Goal: Information Seeking & Learning: Learn about a topic

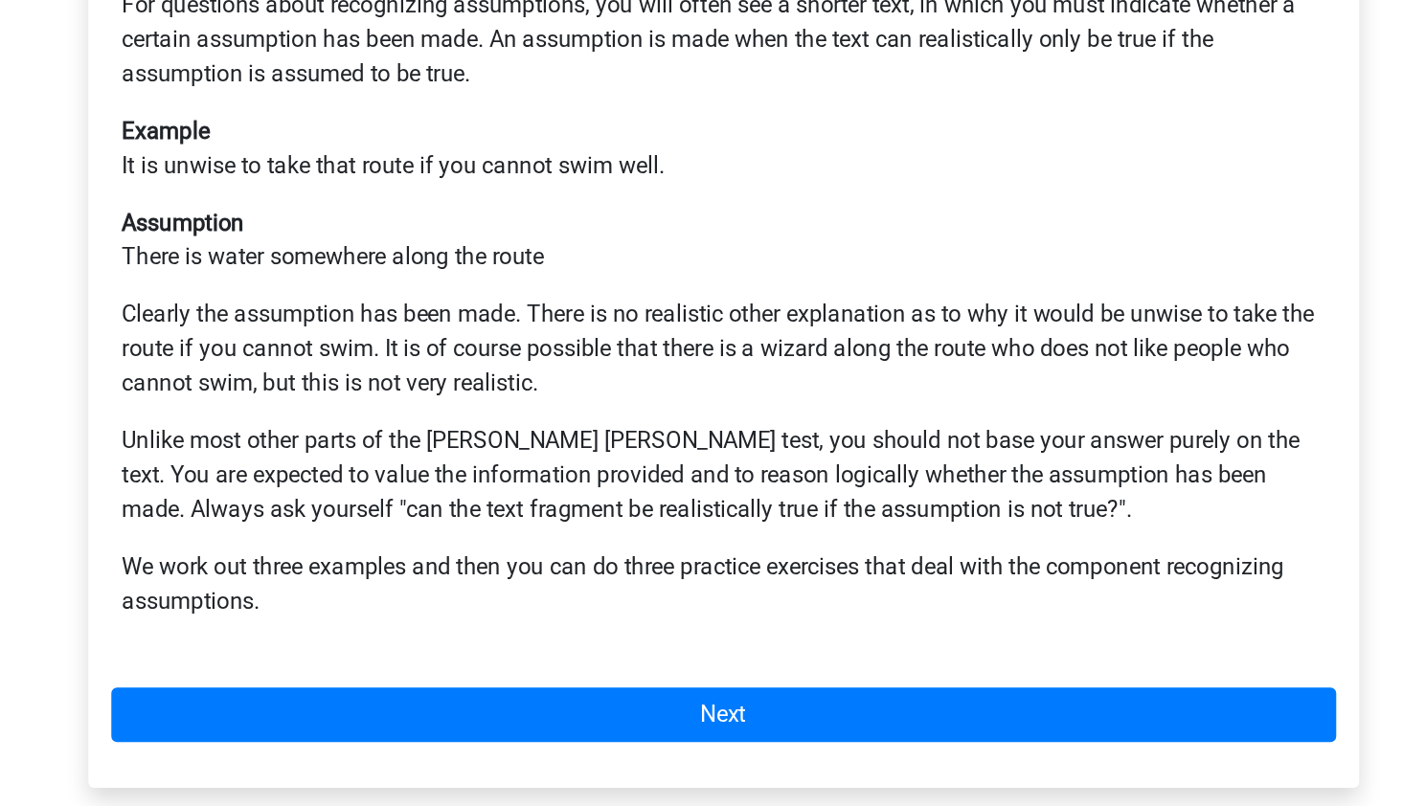
scroll to position [192, 0]
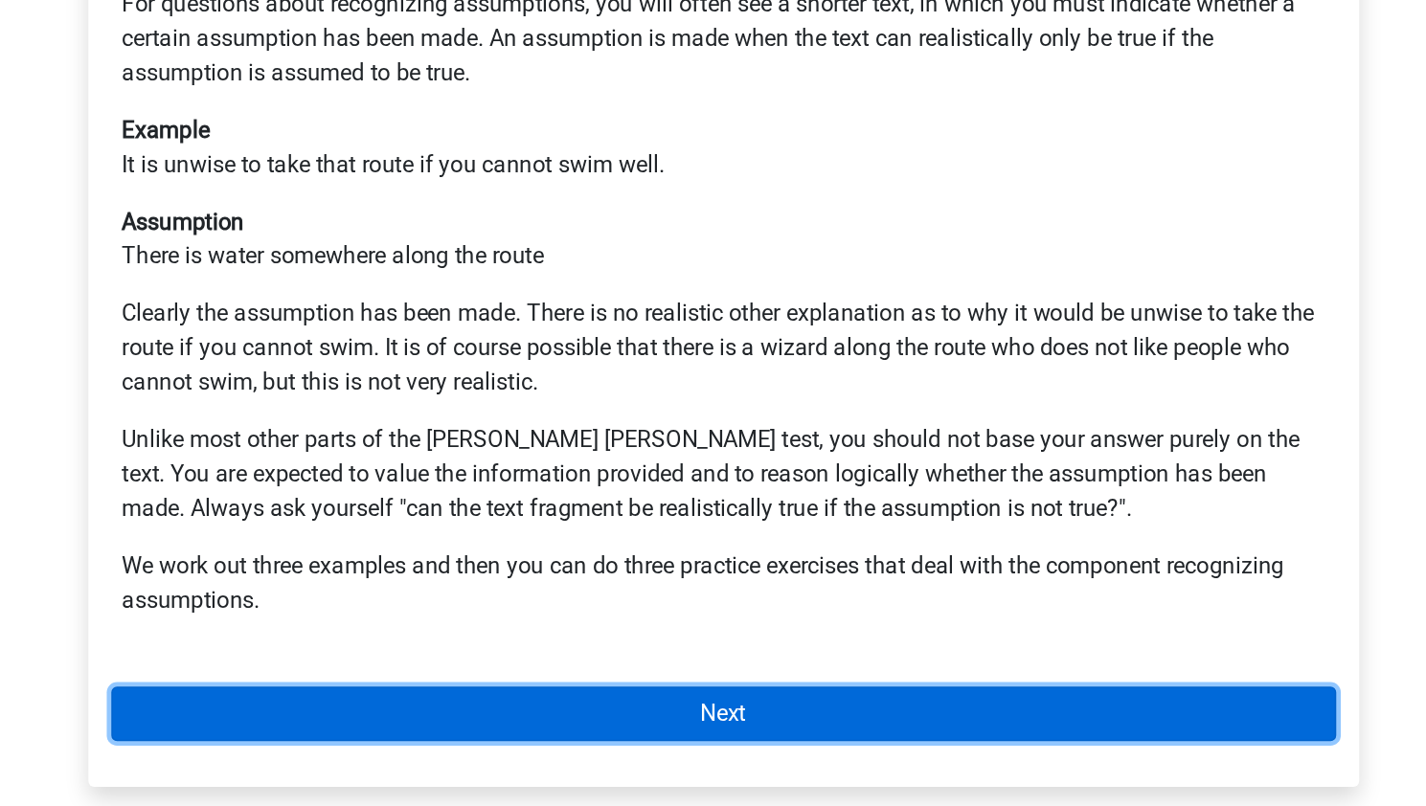
click at [617, 726] on link "Next" at bounding box center [714, 744] width 818 height 36
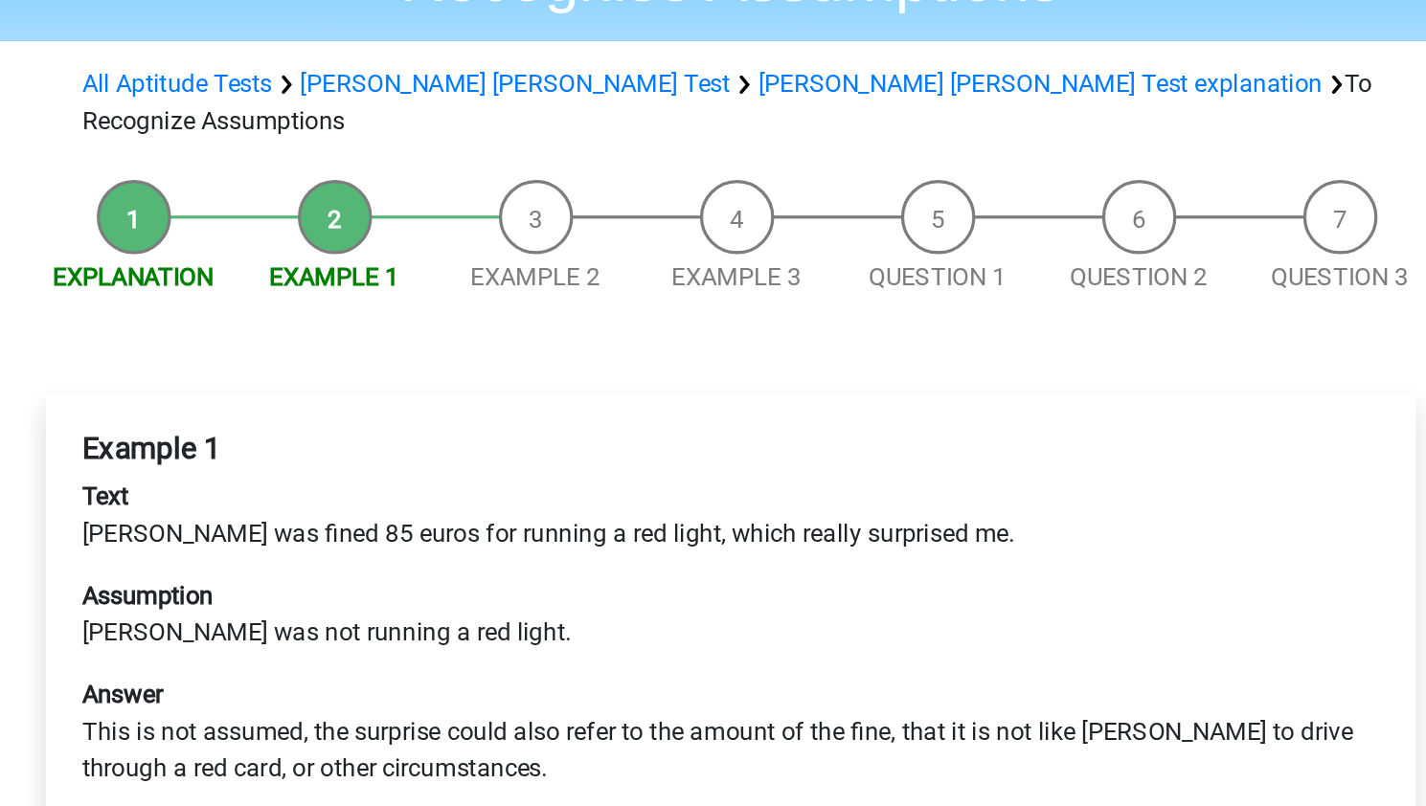
click at [690, 689] on link "Next" at bounding box center [714, 707] width 818 height 36
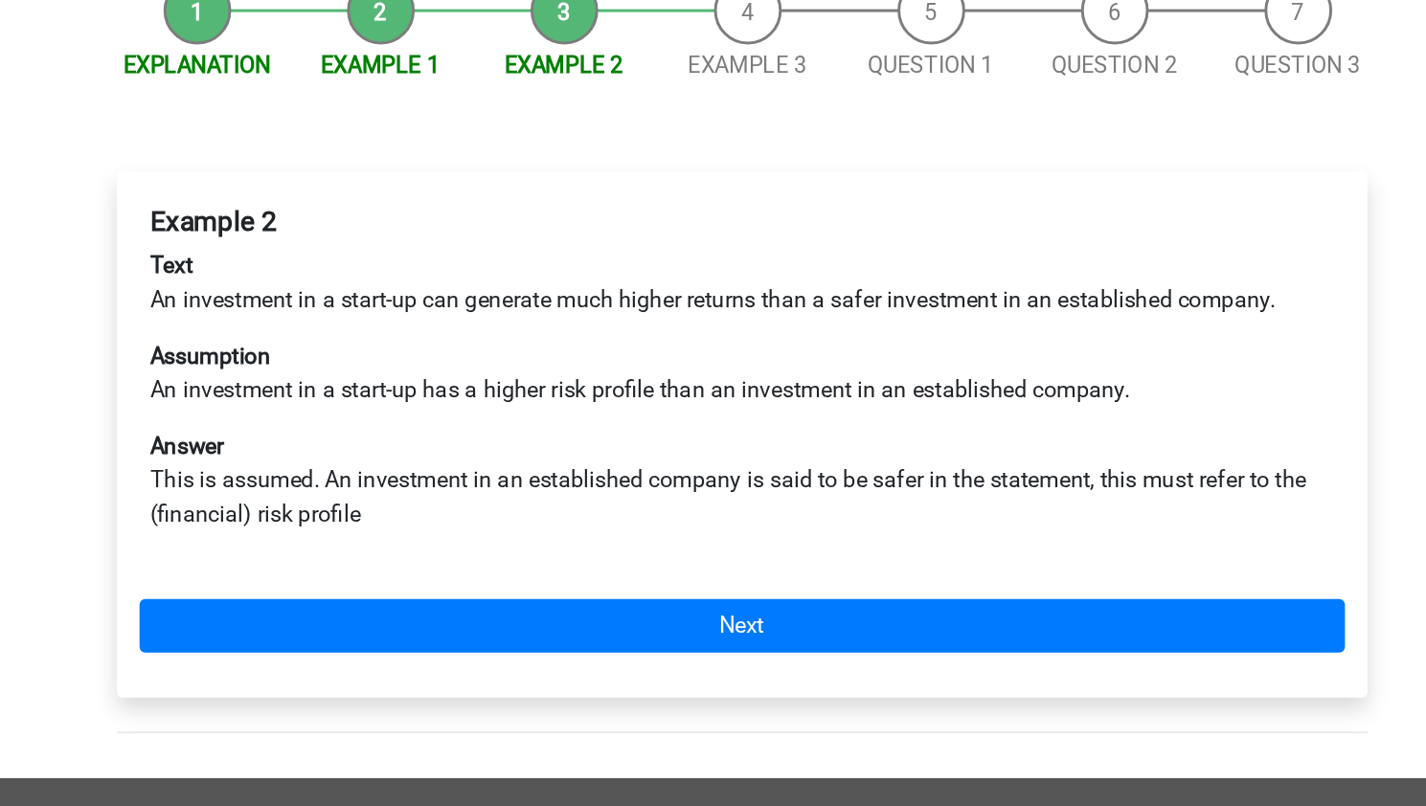
scroll to position [24, 0]
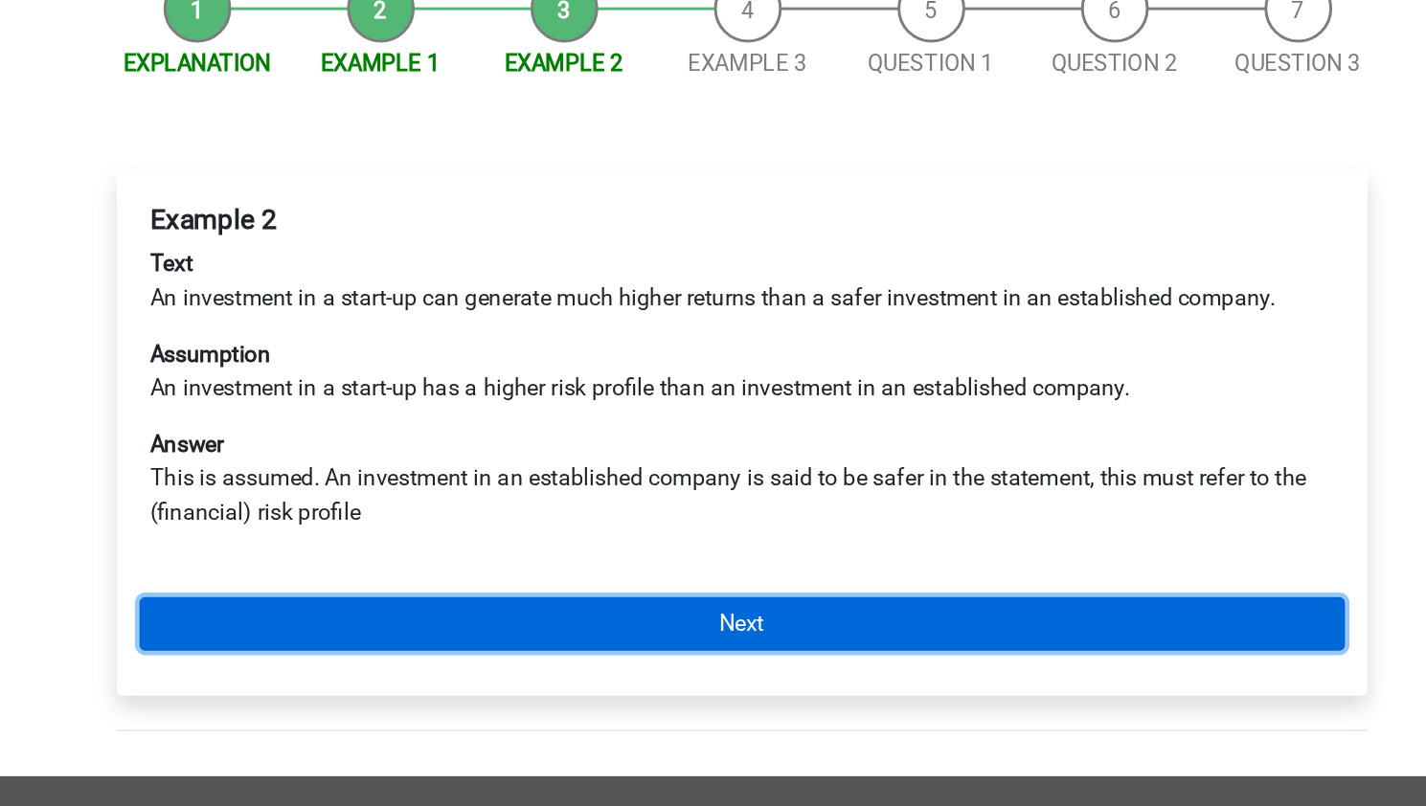
click at [658, 665] on link "Next" at bounding box center [714, 683] width 818 height 36
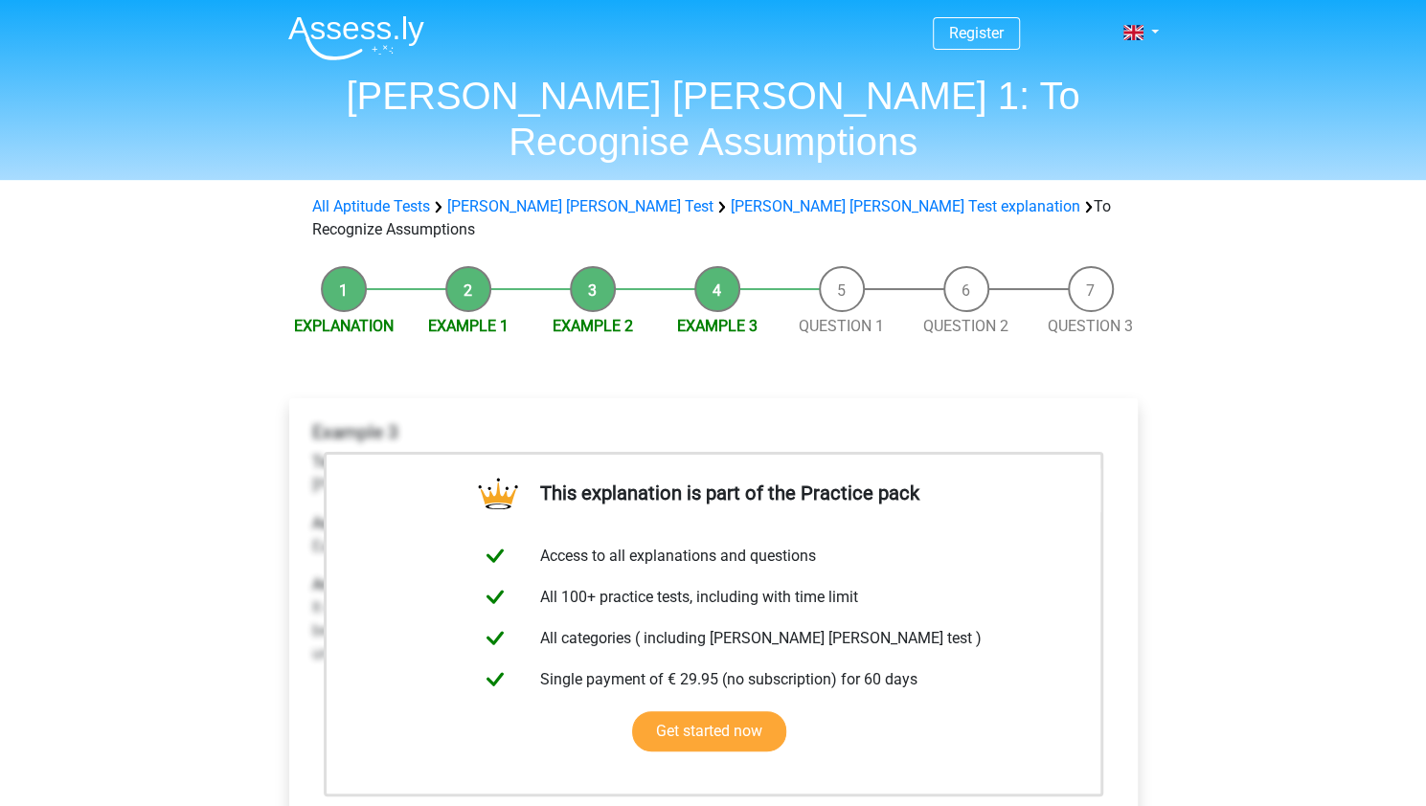
scroll to position [410, 0]
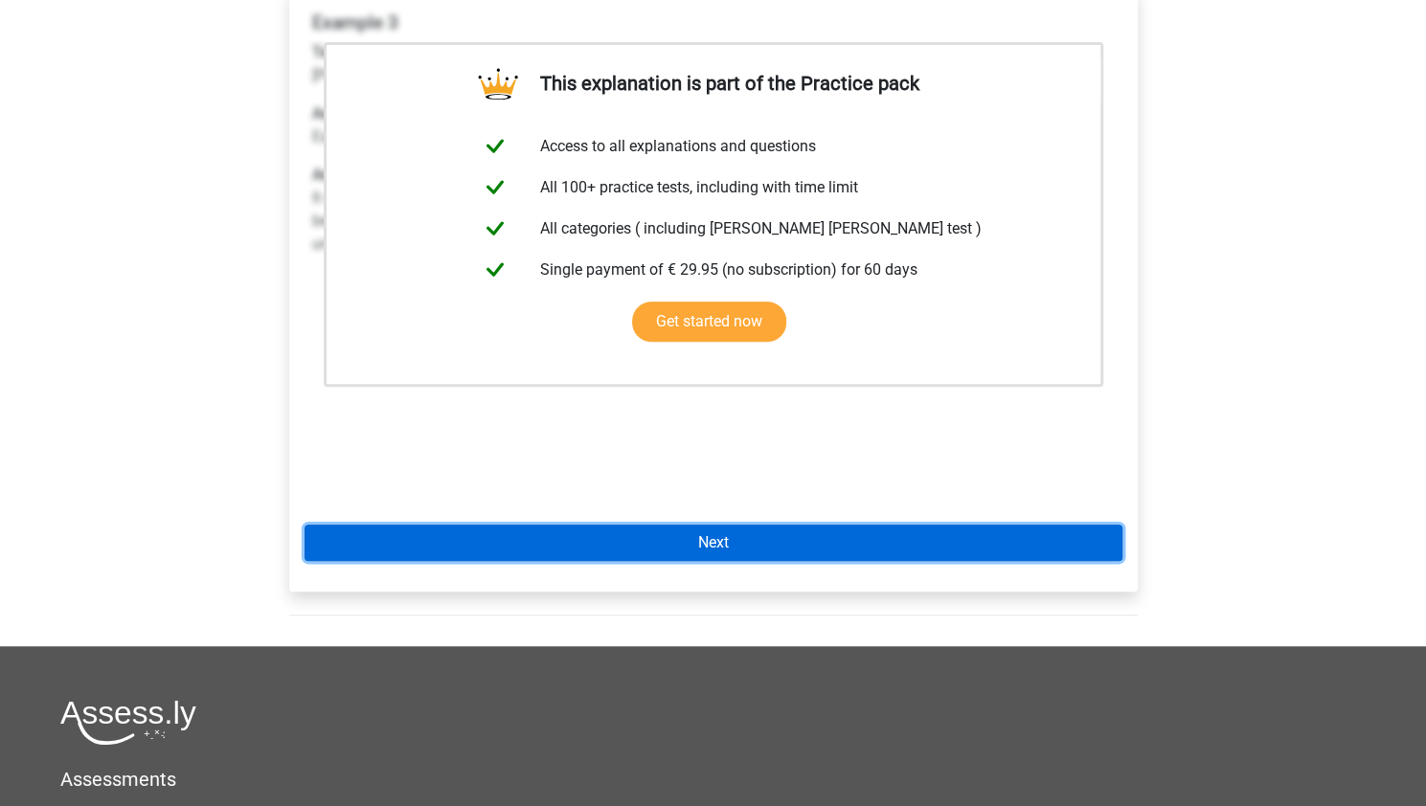
click at [653, 525] on link "Next" at bounding box center [714, 543] width 818 height 36
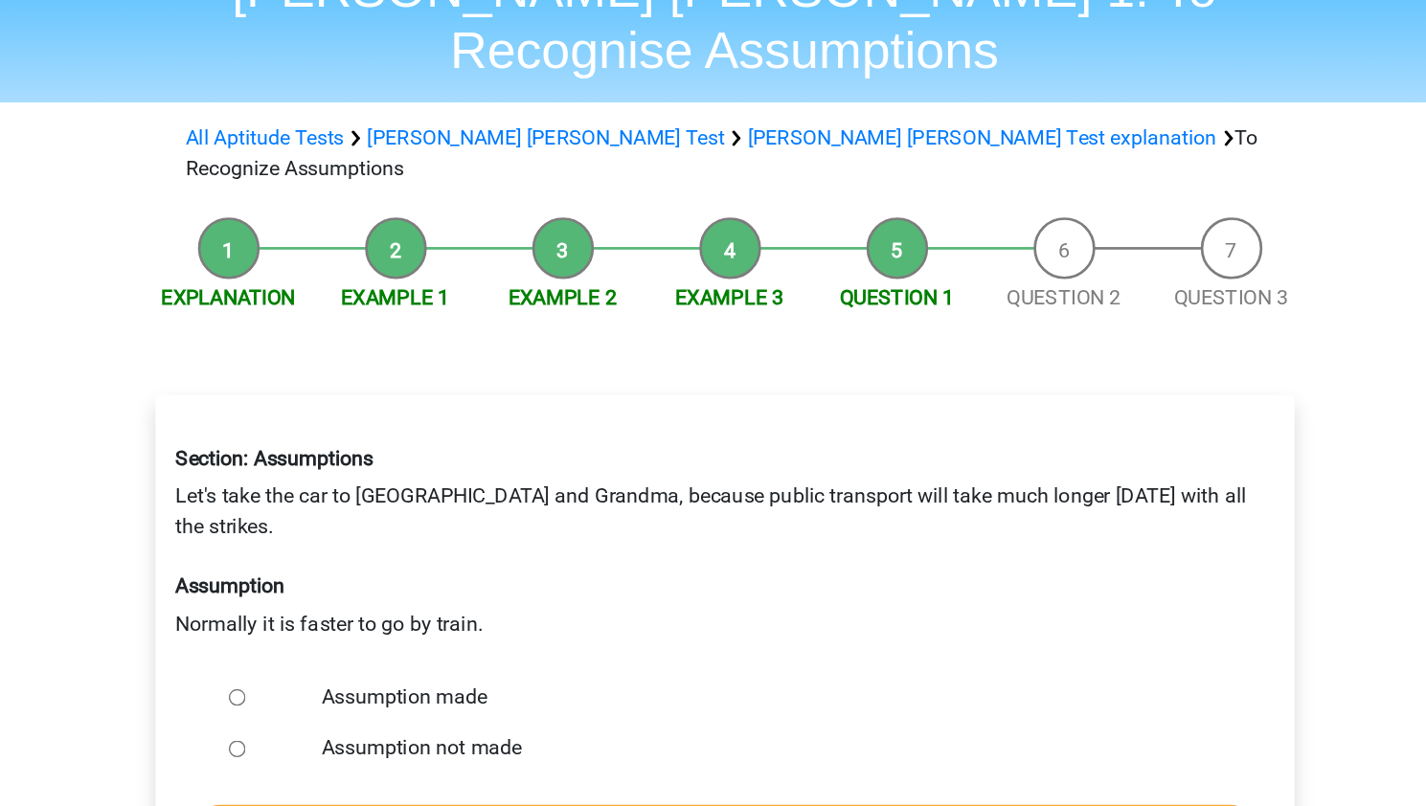
click at [439, 650] on label "Assumption not made" at bounding box center [744, 661] width 663 height 23
click at [356, 656] on input "Assumption not made" at bounding box center [350, 662] width 12 height 12
radio input "true"
click at [583, 704] on input "Check" at bounding box center [713, 722] width 789 height 36
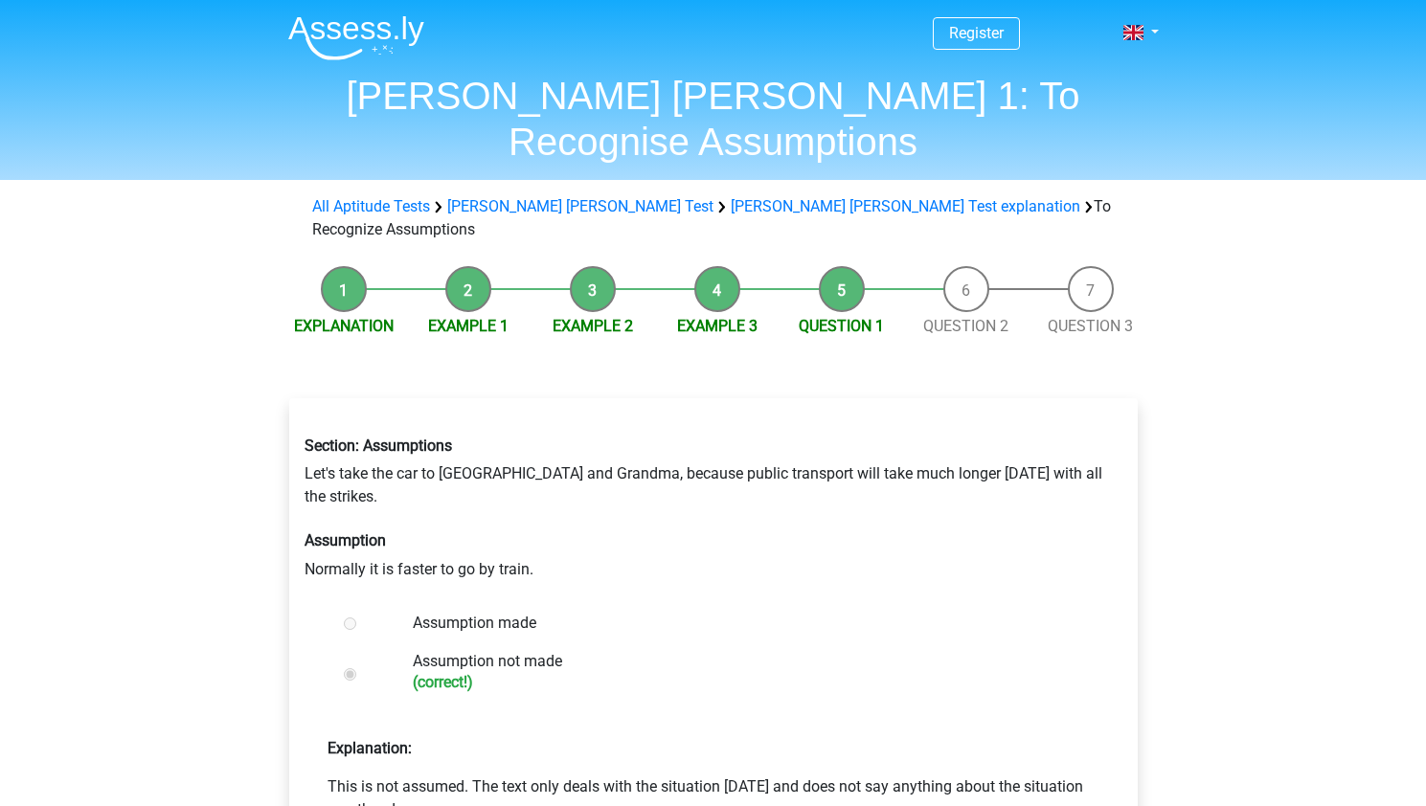
scroll to position [177, 0]
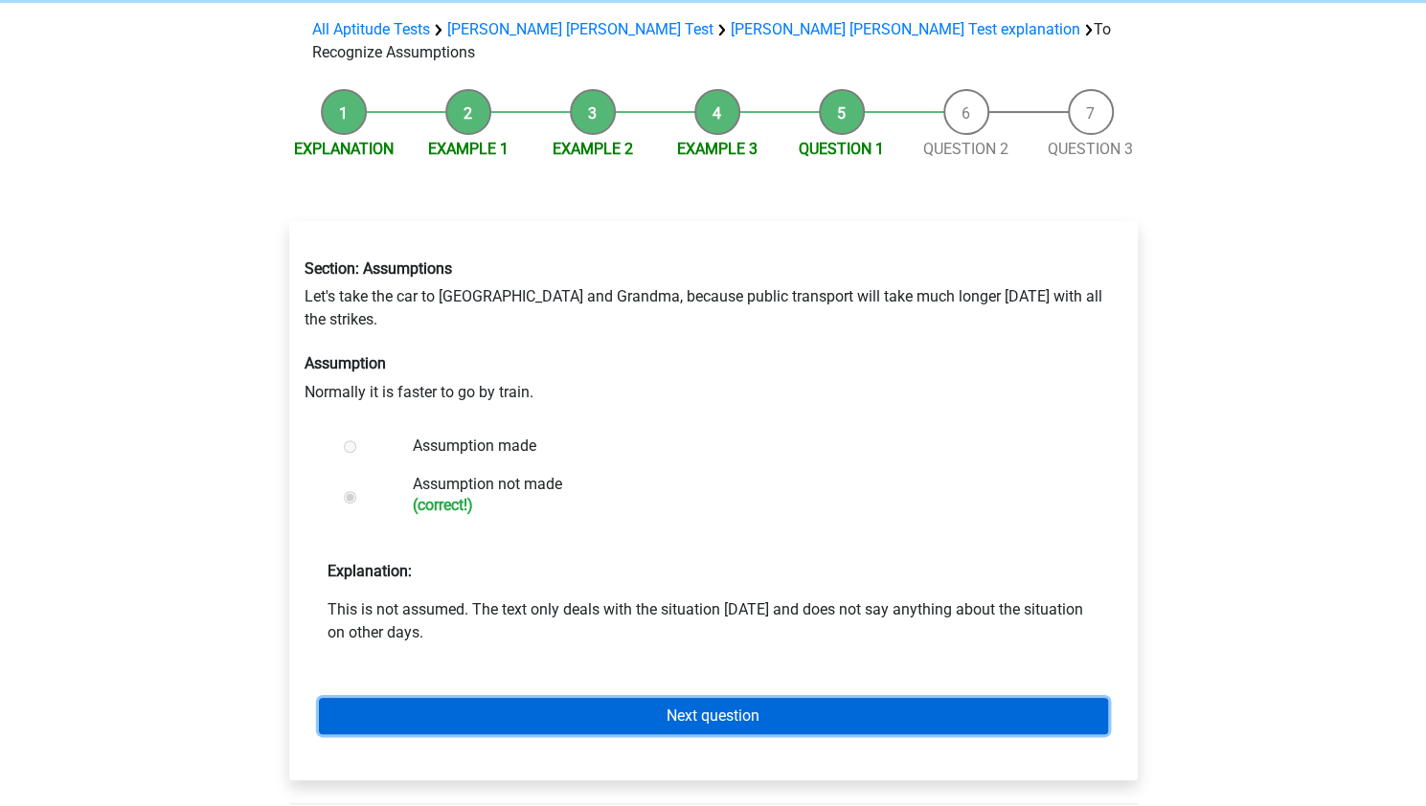
click at [610, 698] on link "Next question" at bounding box center [713, 716] width 789 height 36
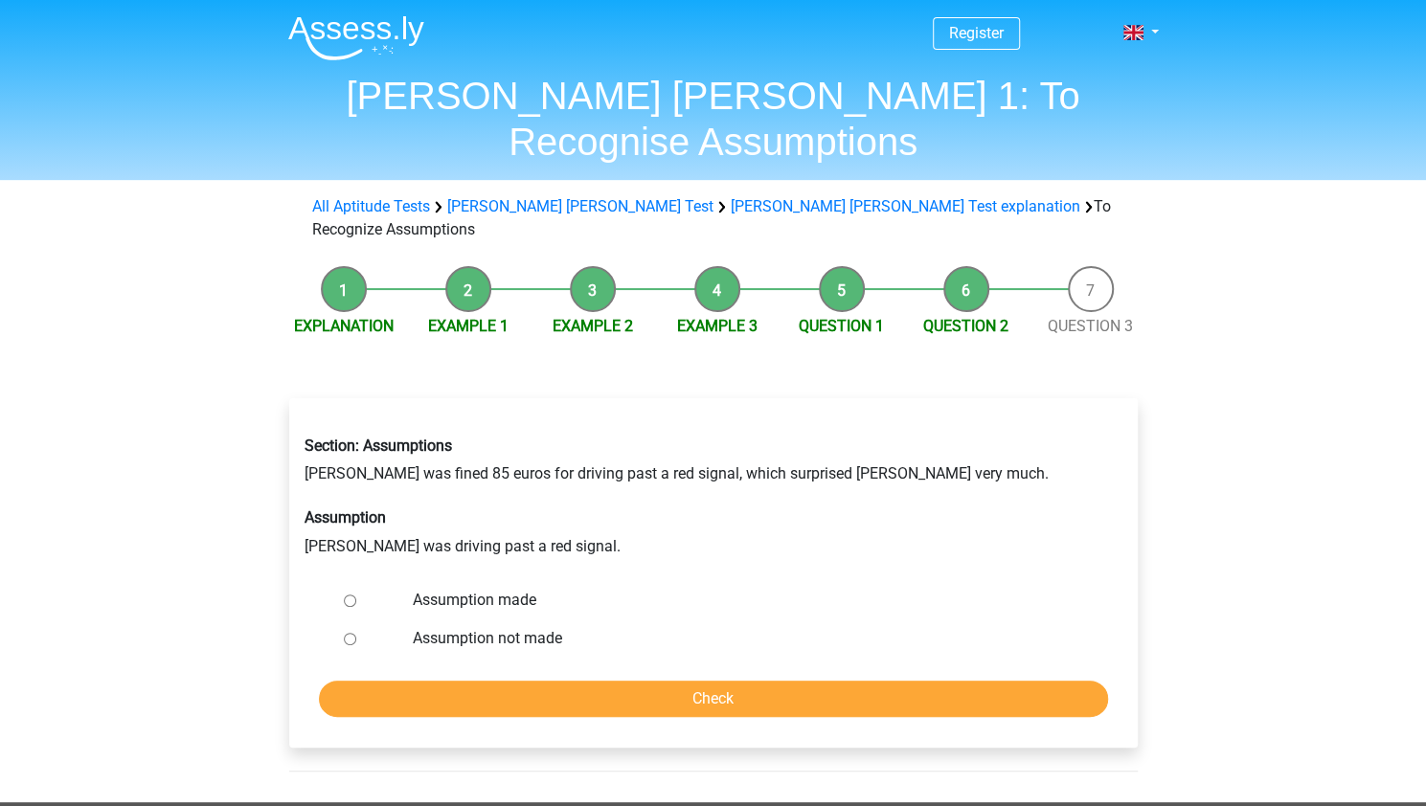
click at [475, 627] on label "Assumption not made" at bounding box center [744, 638] width 663 height 23
click at [356, 633] on input "Assumption not made" at bounding box center [350, 639] width 12 height 12
radio input "true"
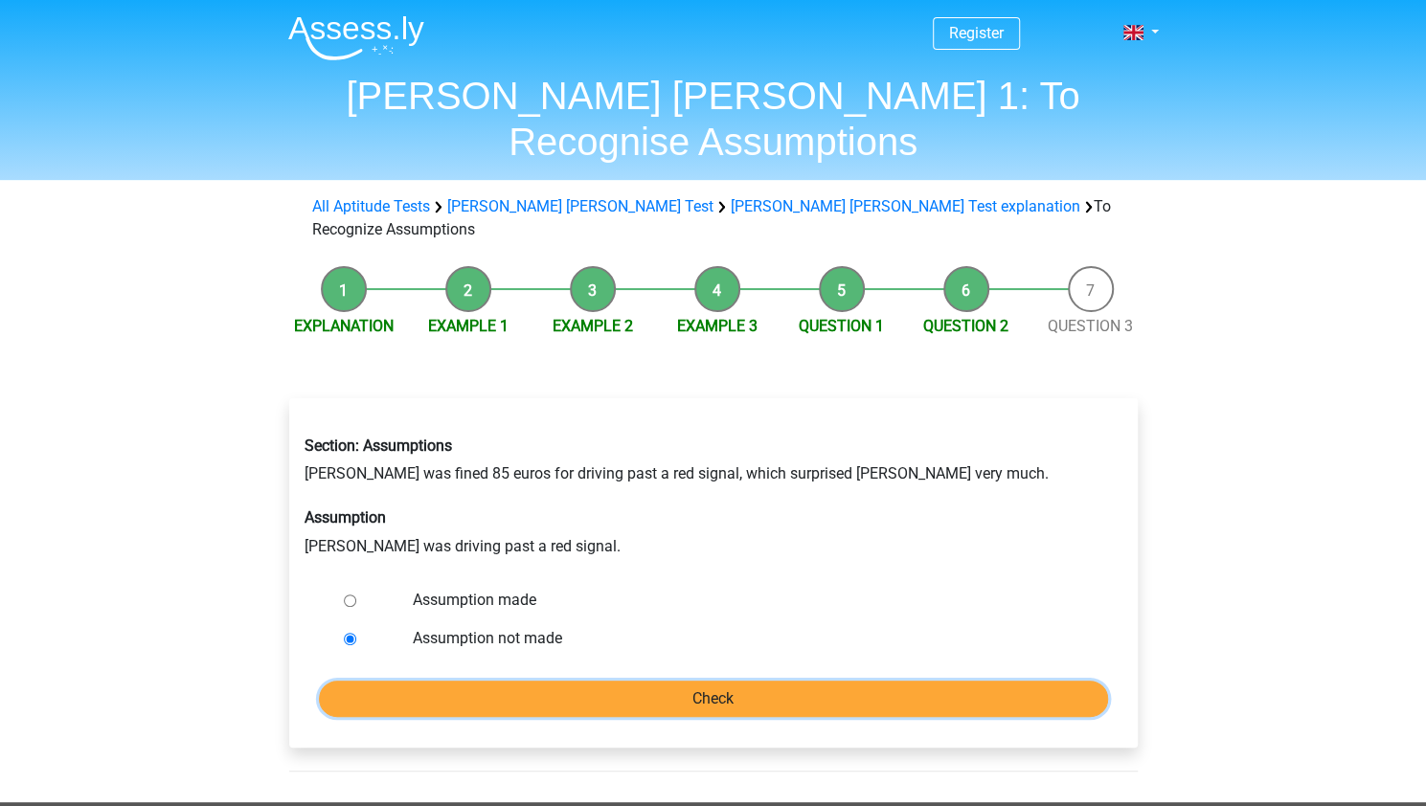
click at [585, 681] on input "Check" at bounding box center [713, 699] width 789 height 36
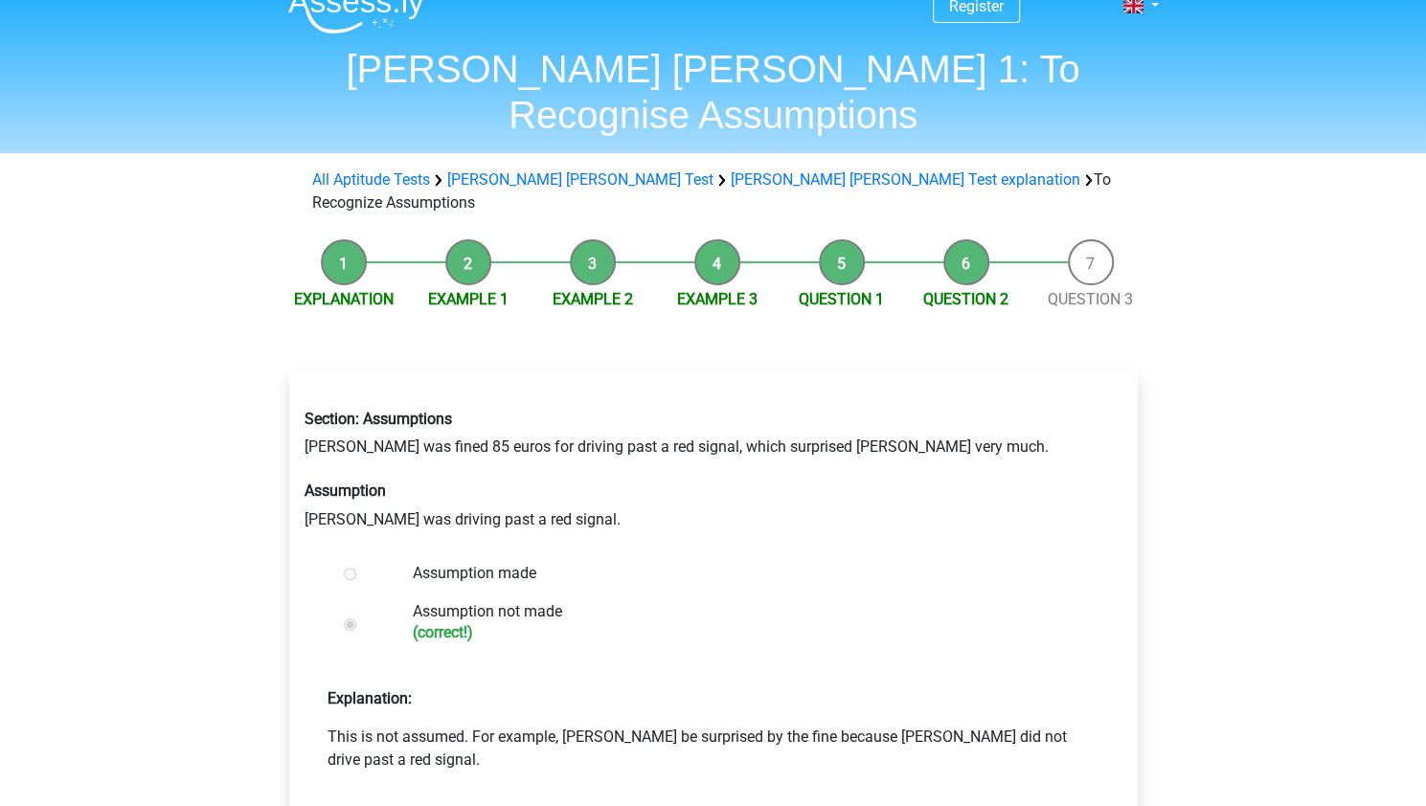
scroll to position [29, 0]
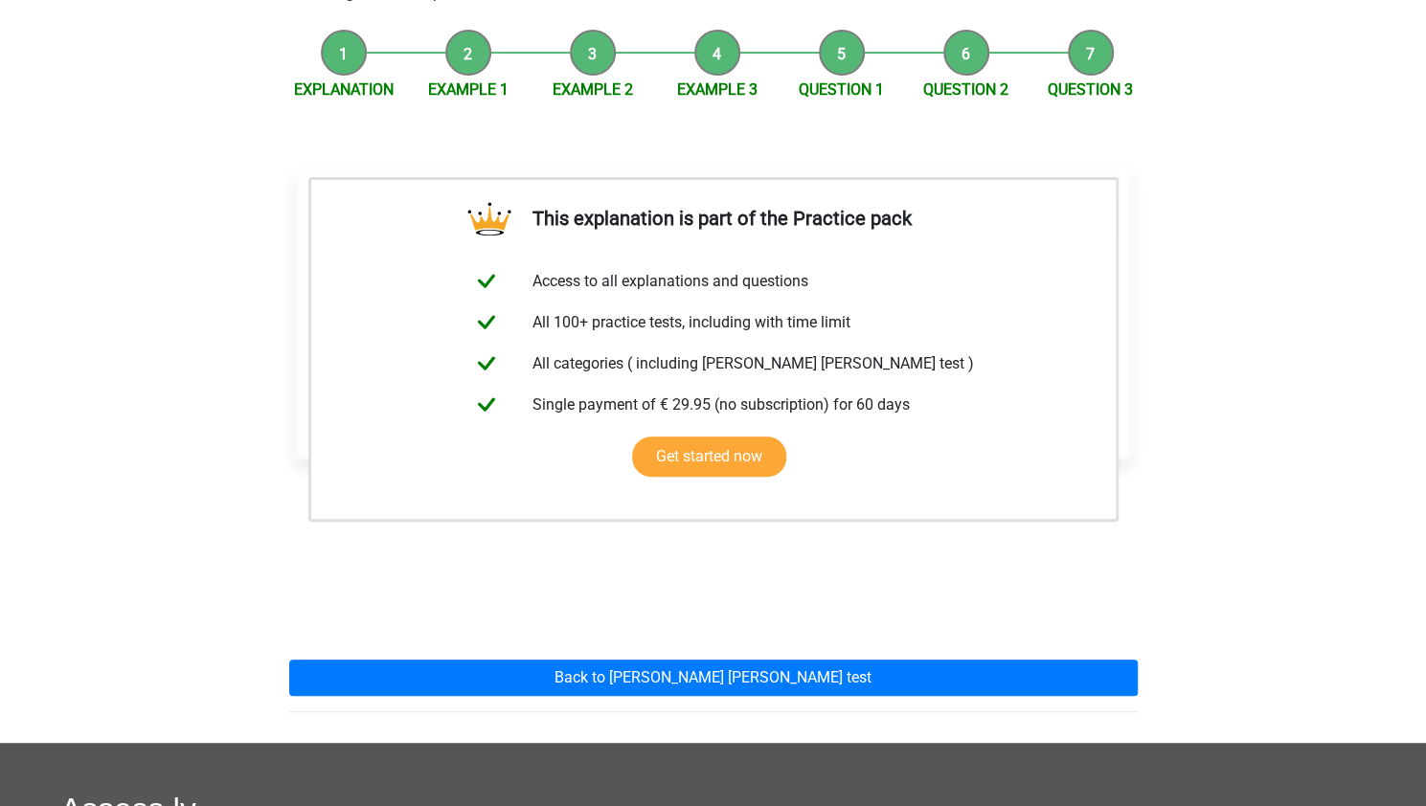
scroll to position [241, 0]
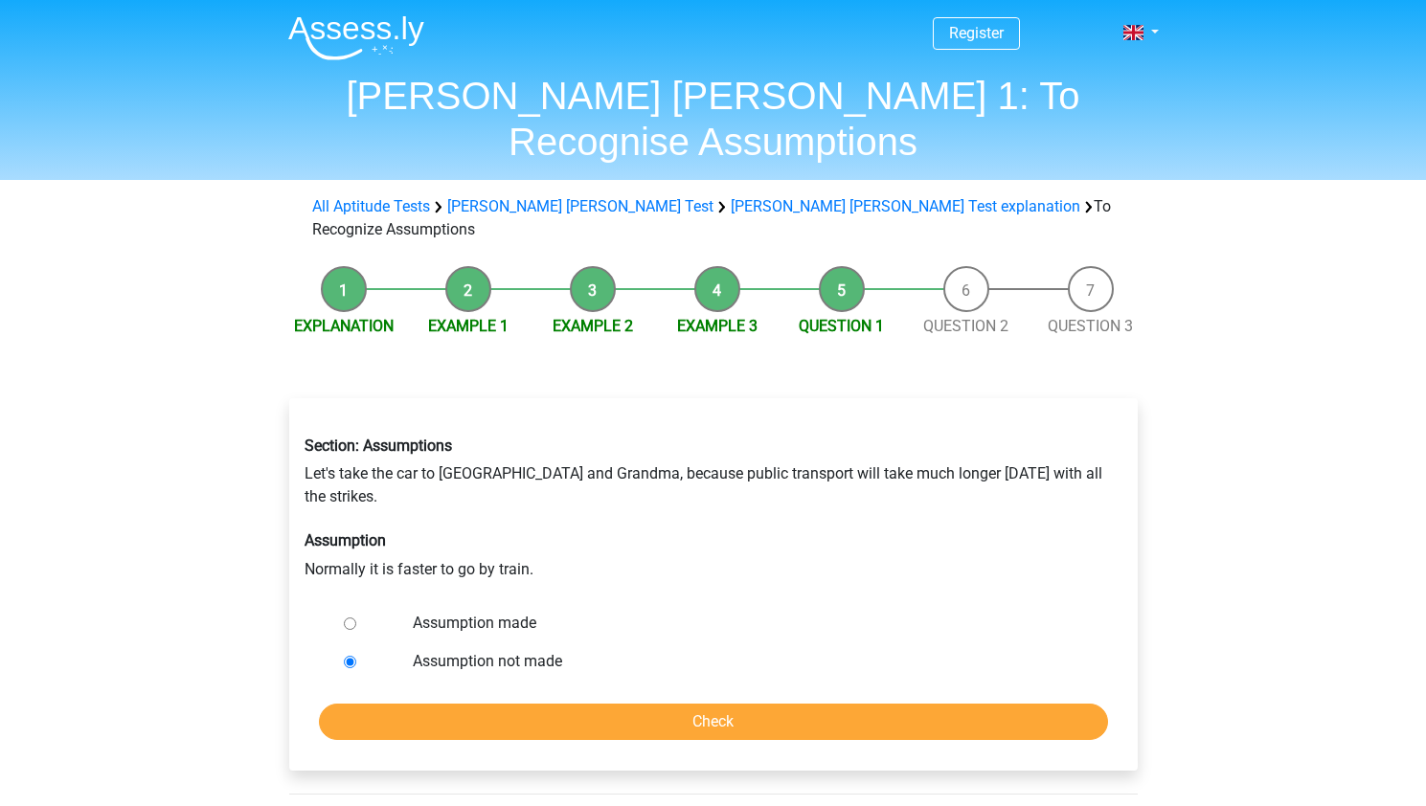
scroll to position [102, 0]
